Goal: Task Accomplishment & Management: Use online tool/utility

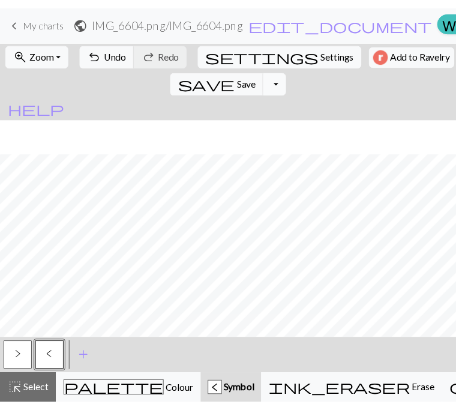
scroll to position [35, 0]
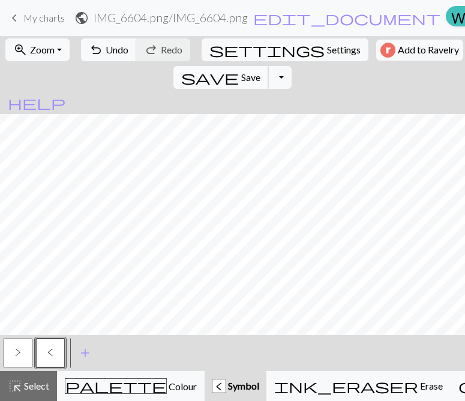
click at [269, 66] on button "save Save Save" at bounding box center [220, 77] width 95 height 23
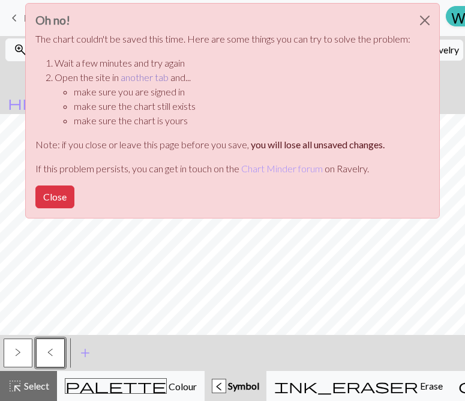
click at [149, 79] on link "another tab" at bounding box center [145, 76] width 48 height 11
click at [433, 22] on button "Close" at bounding box center [424, 21] width 29 height 34
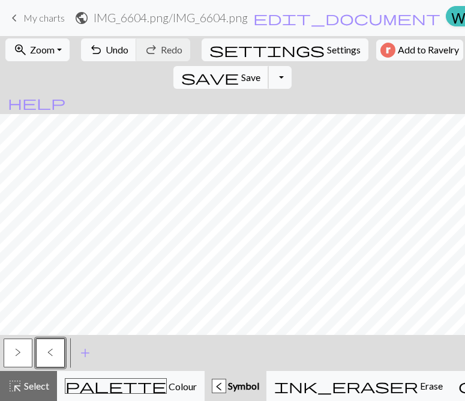
click at [269, 66] on button "save Save Save" at bounding box center [220, 77] width 95 height 23
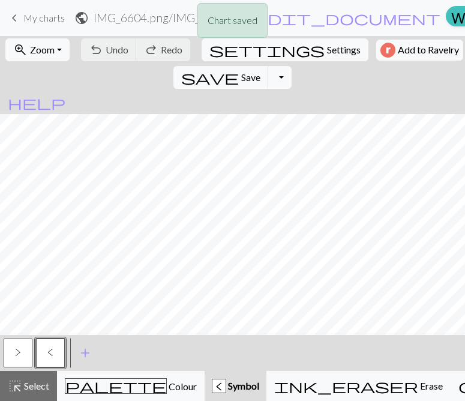
click at [15, 16] on div "Chart saved" at bounding box center [232, 23] width 465 height 47
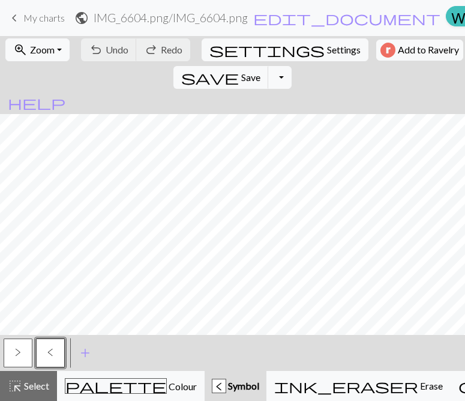
click at [11, 18] on span "keyboard_arrow_left" at bounding box center [14, 18] width 14 height 17
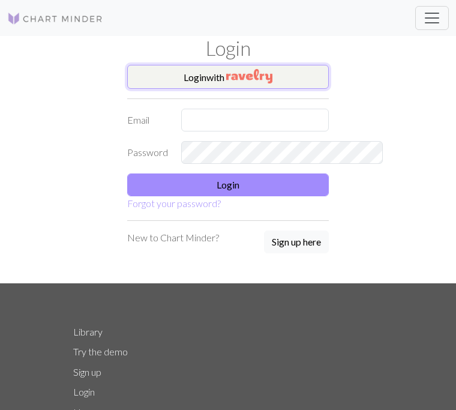
click at [265, 80] on img "button" at bounding box center [249, 76] width 46 height 14
